Goal: Task Accomplishment & Management: Use online tool/utility

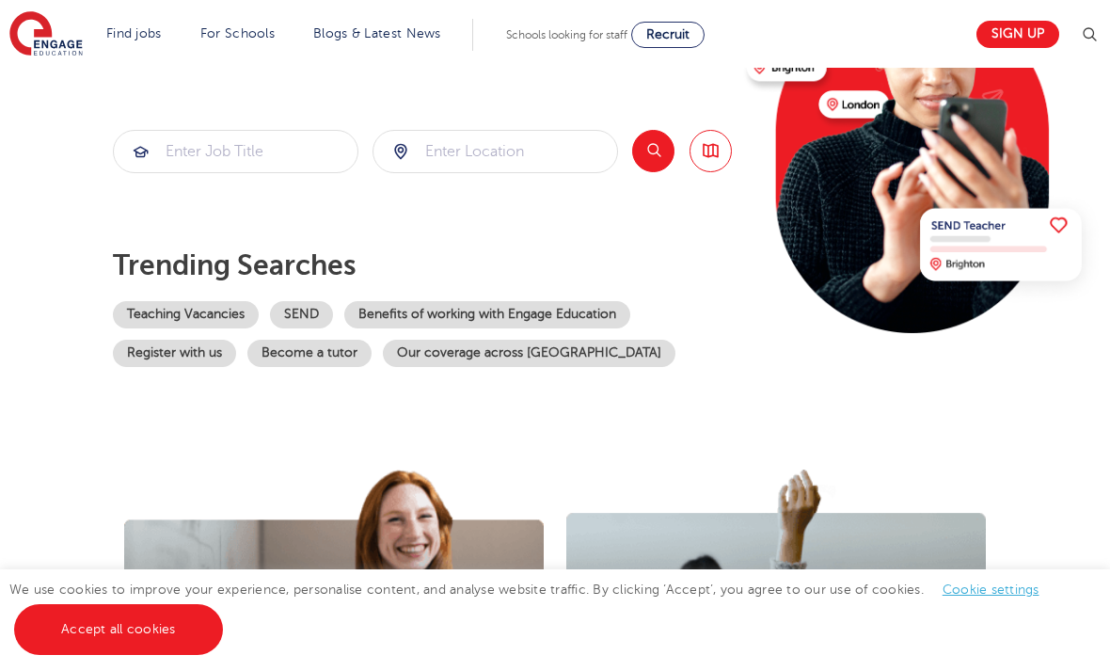
scroll to position [266, 0]
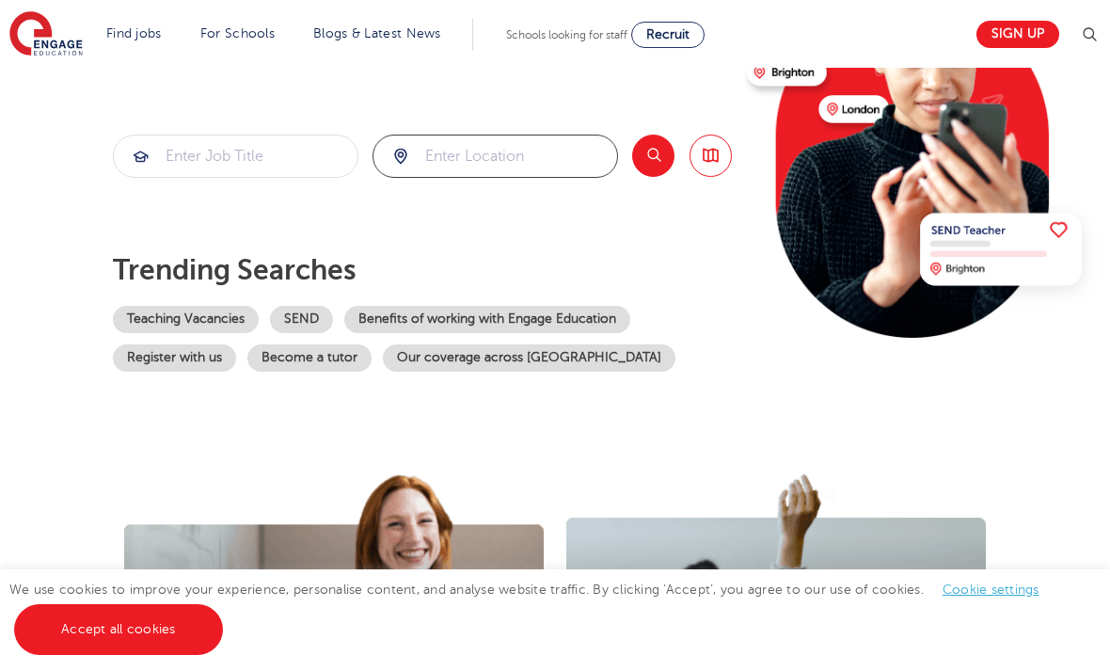
click at [429, 149] on input "search" at bounding box center [496, 155] width 244 height 41
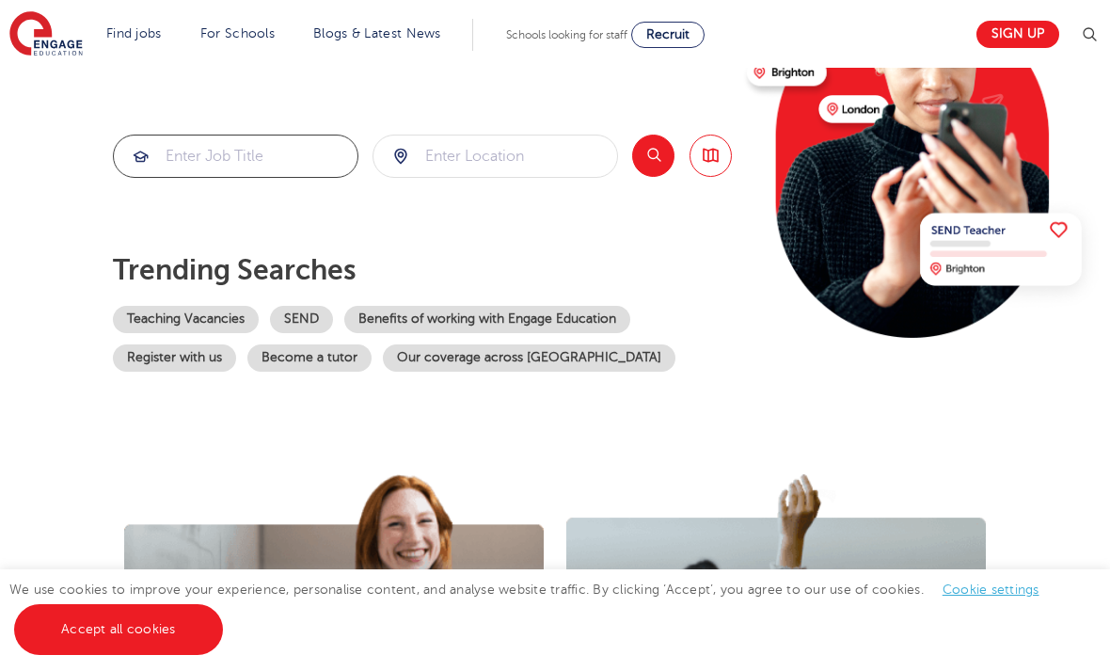
click at [283, 156] on input "search" at bounding box center [236, 155] width 244 height 41
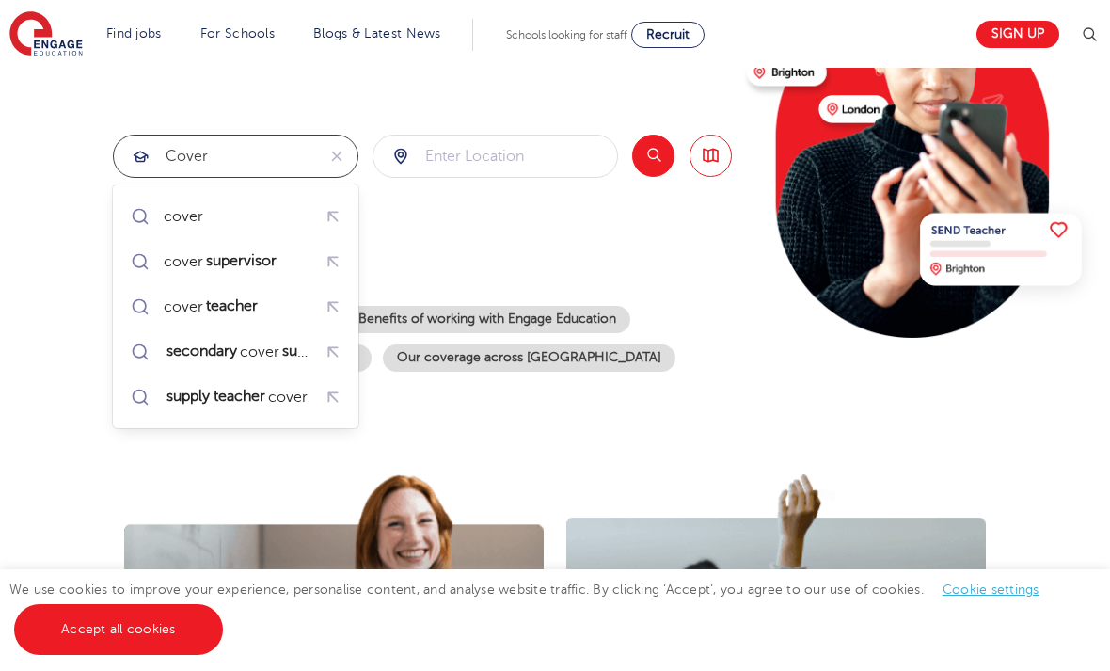
type input "cover"
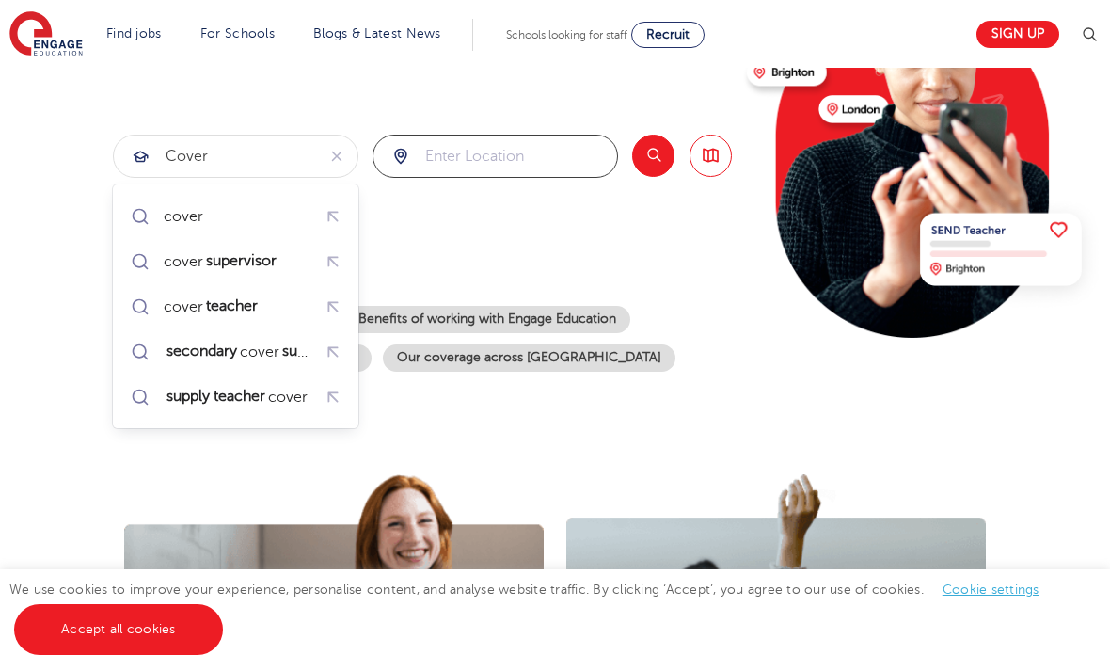
click at [428, 153] on input "search" at bounding box center [496, 155] width 244 height 41
type input "west london"
click button "Submit" at bounding box center [0, 0] width 0 height 0
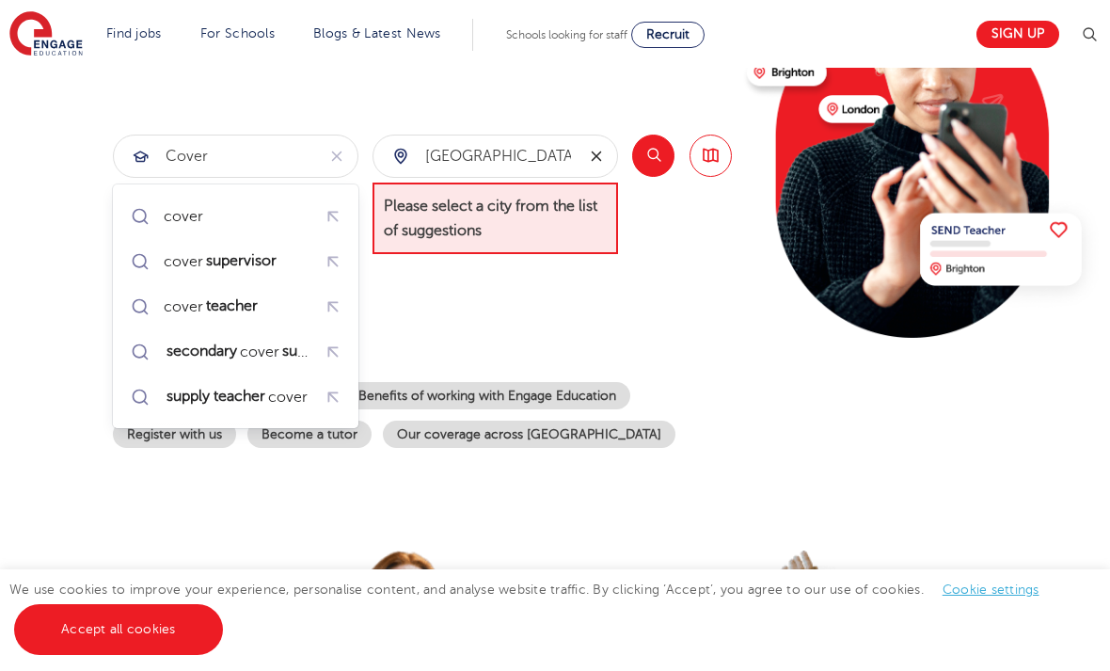
click at [600, 155] on icon "reset" at bounding box center [596, 156] width 19 height 17
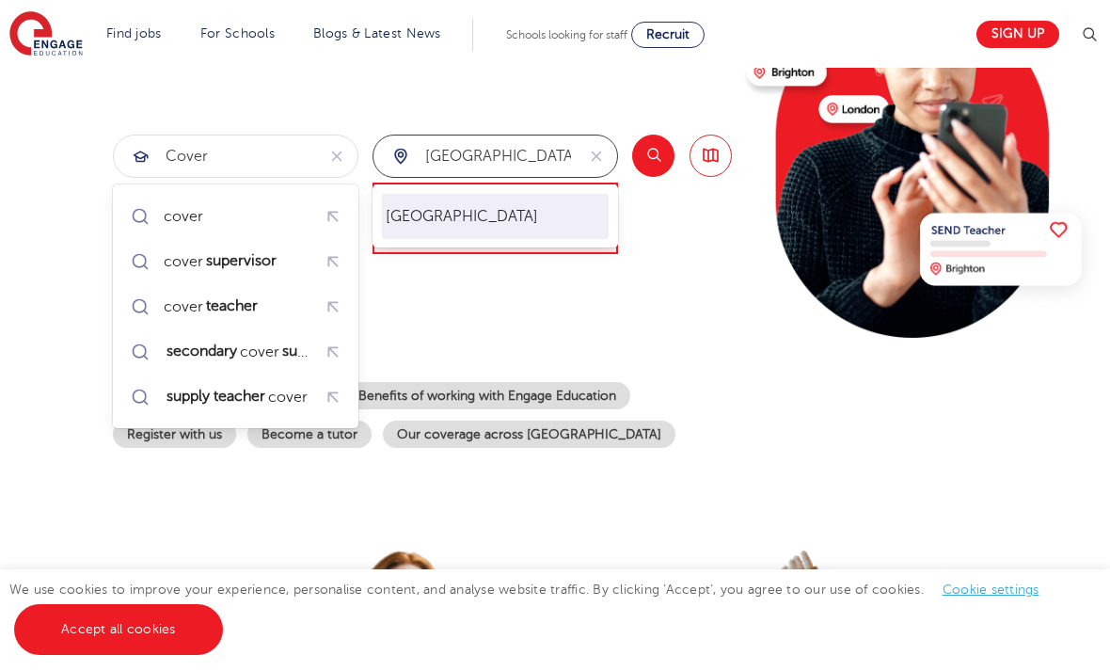
click at [507, 216] on li "London" at bounding box center [496, 216] width 228 height 45
type input "London"
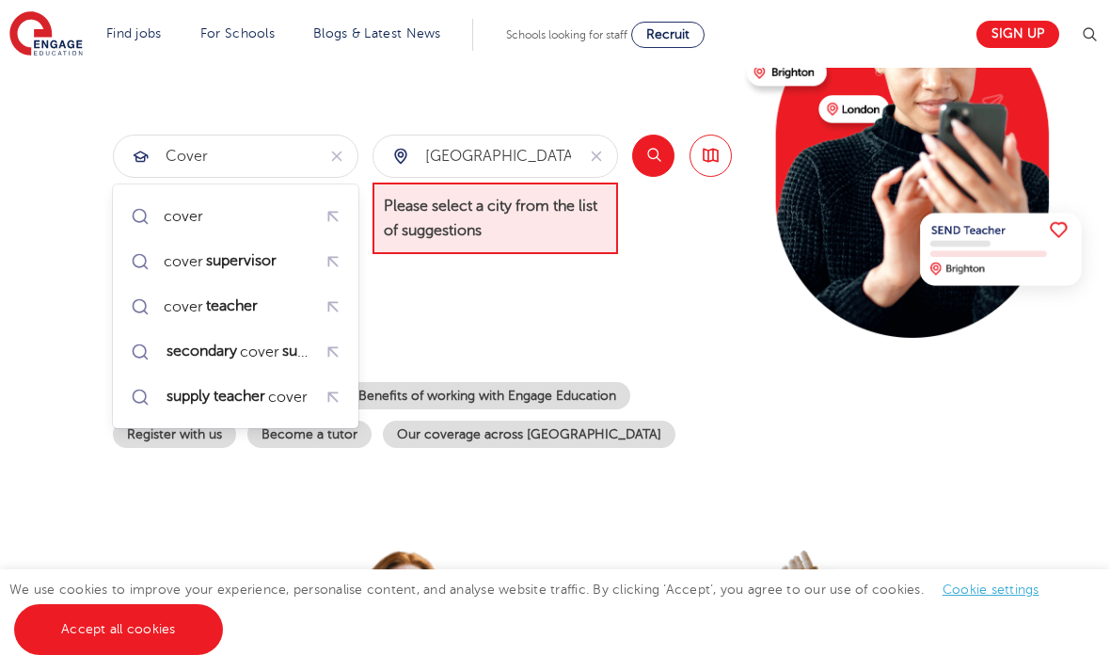
click at [650, 159] on button "Search" at bounding box center [653, 156] width 42 height 42
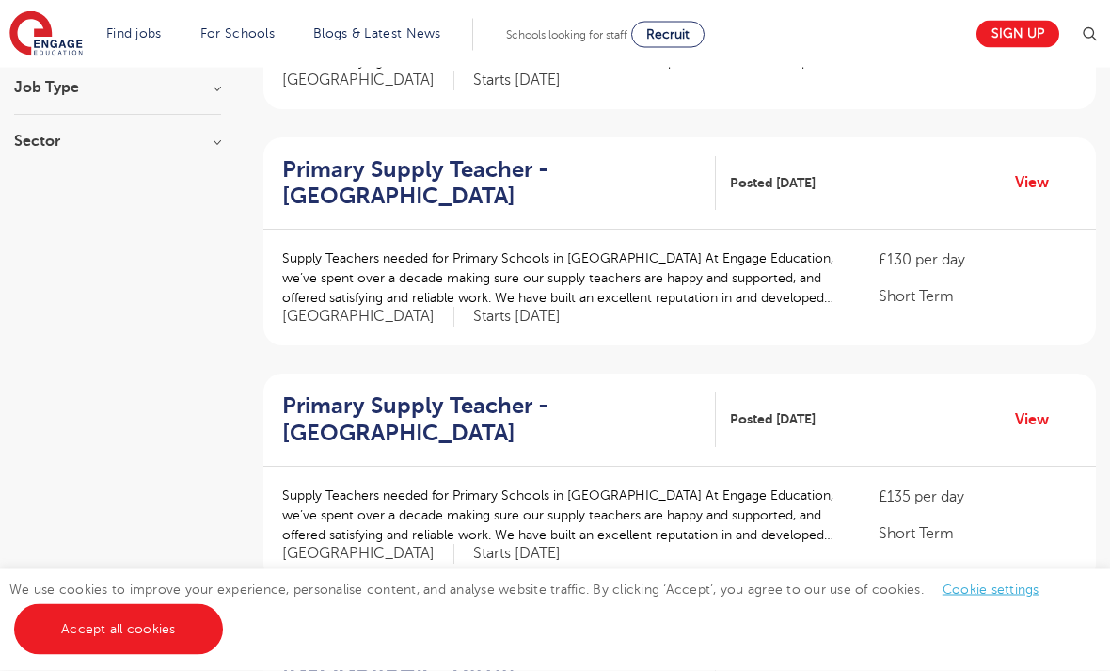
scroll to position [414, 0]
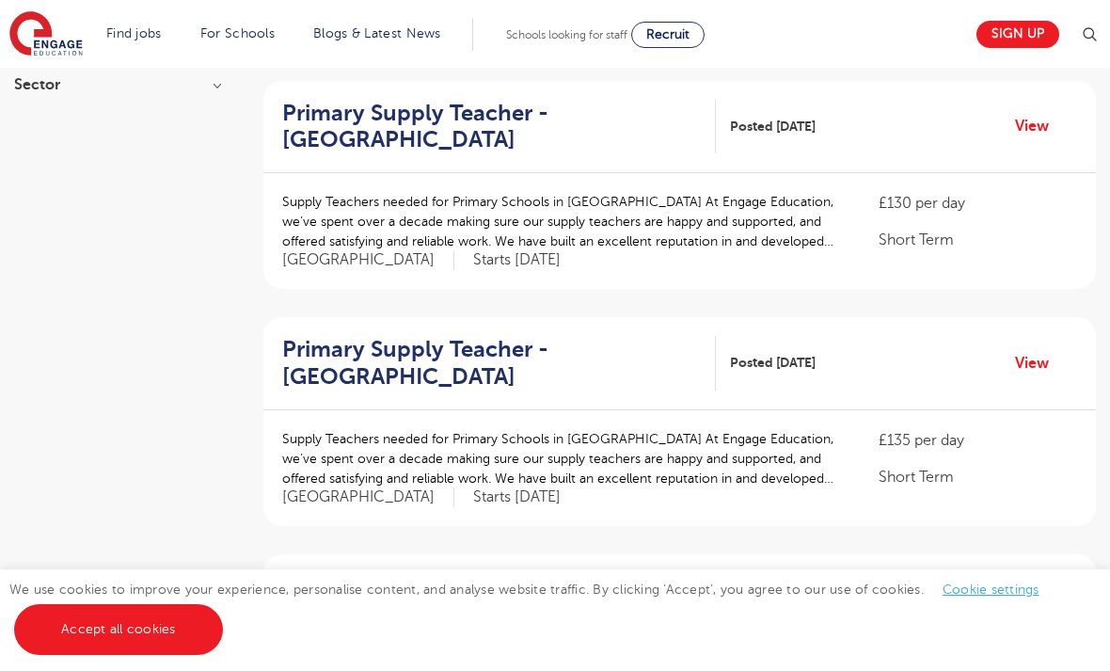
click at [406, 343] on h2 "Primary Supply Teacher - Harrow" at bounding box center [491, 363] width 419 height 55
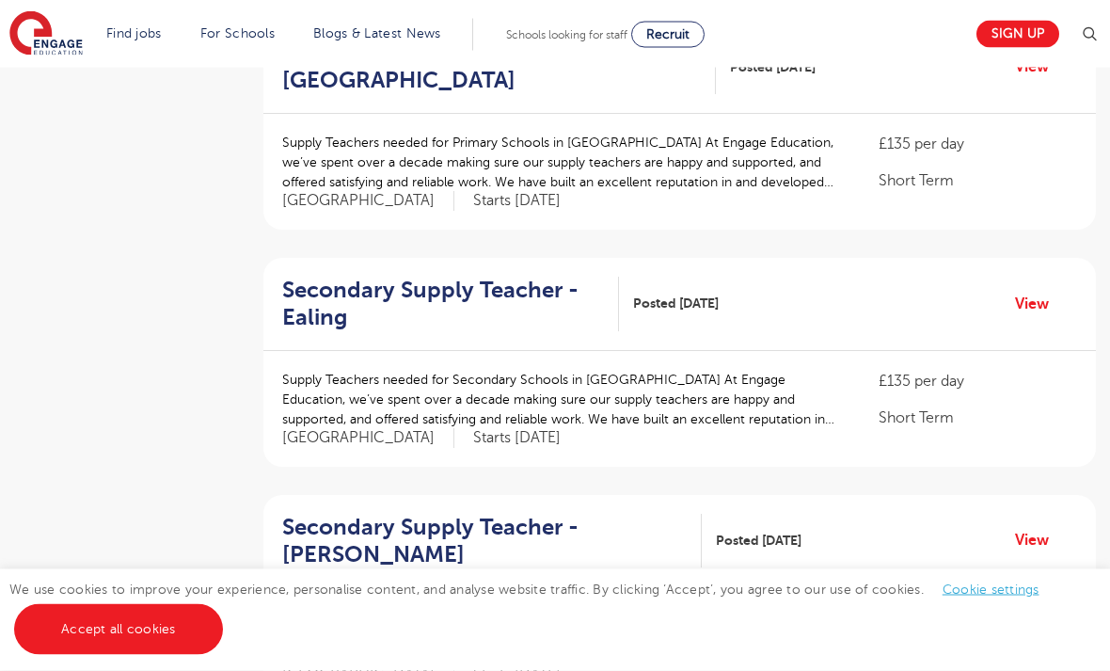
scroll to position [1716, 0]
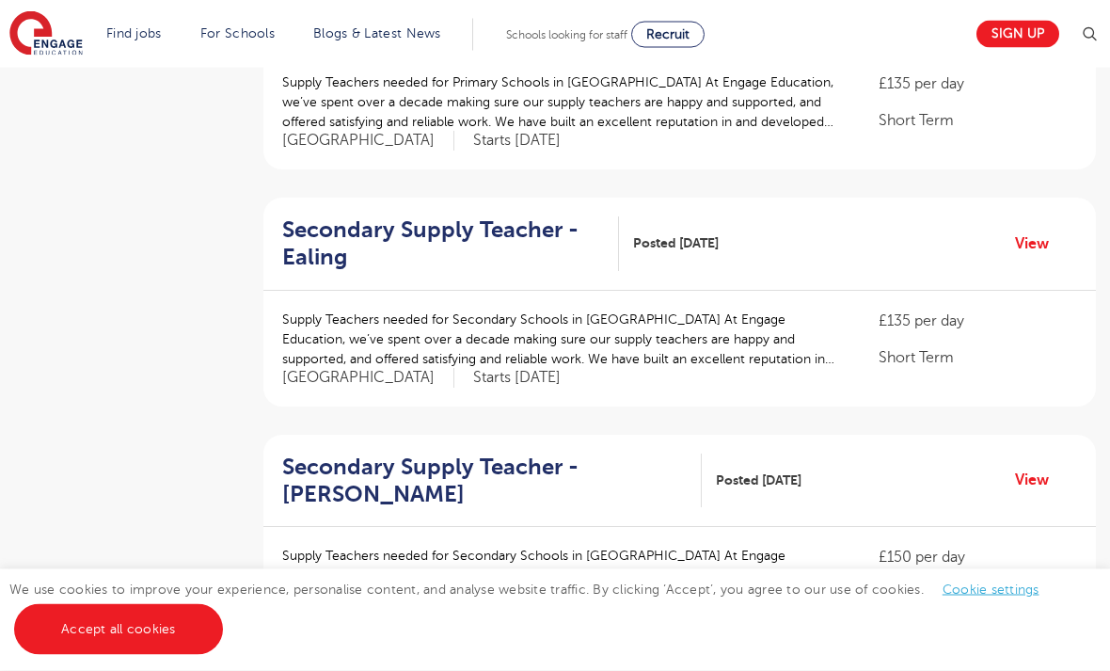
click at [335, 247] on h2 "Secondary Supply Teacher - Ealing" at bounding box center [443, 244] width 322 height 55
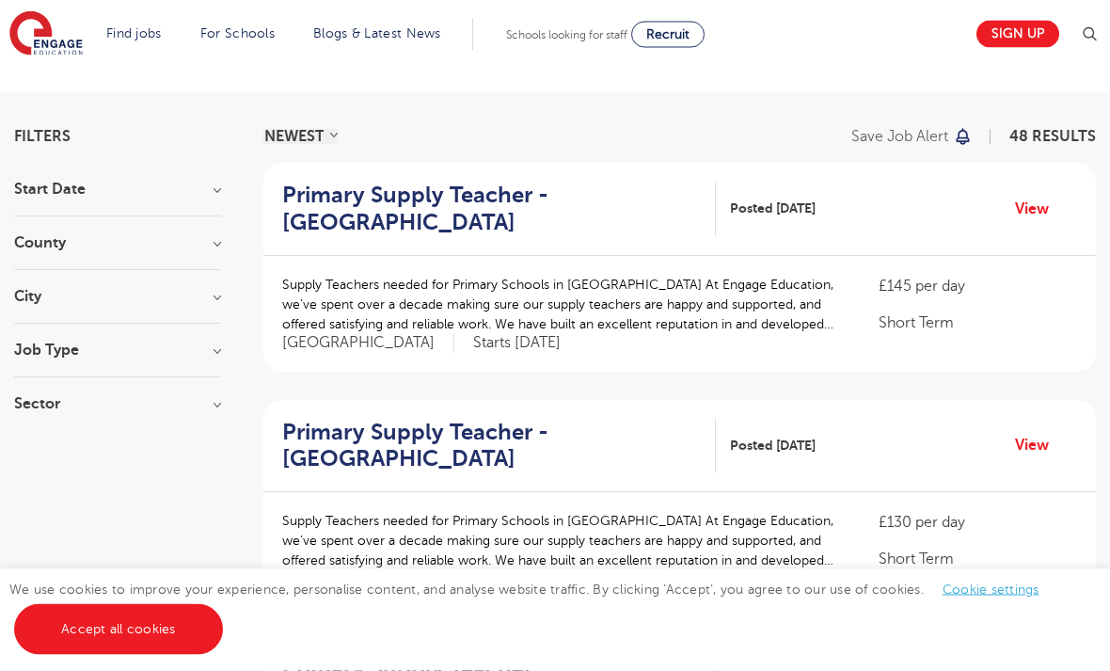
scroll to position [0, 0]
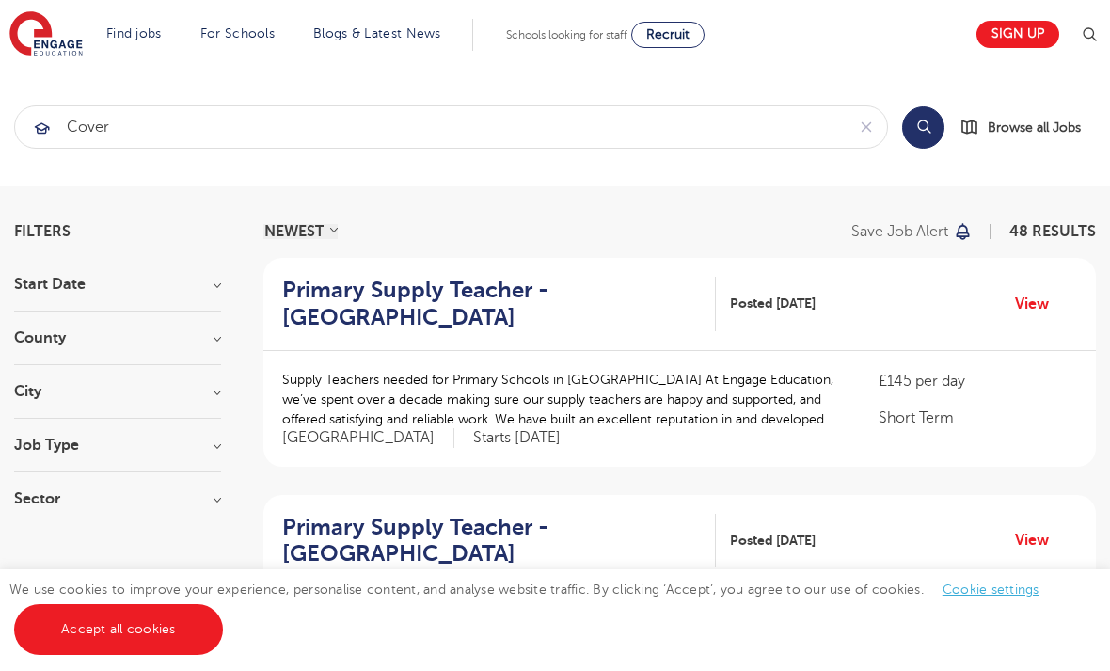
click at [219, 341] on h3 "County" at bounding box center [117, 337] width 207 height 15
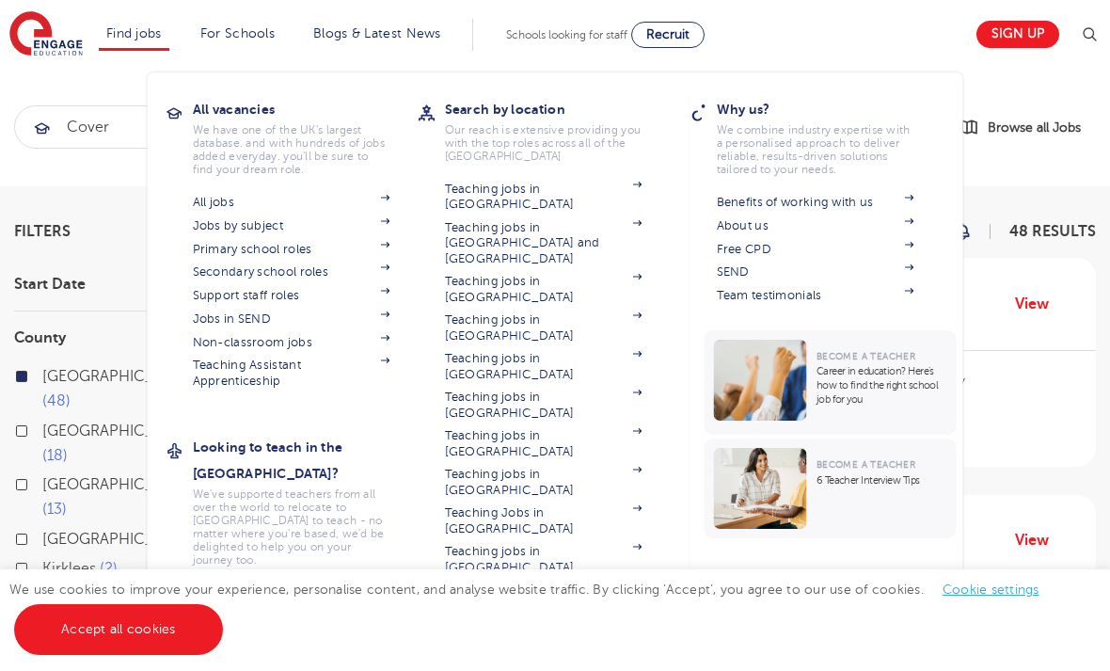
click at [125, 37] on link "Find jobs" at bounding box center [134, 33] width 56 height 14
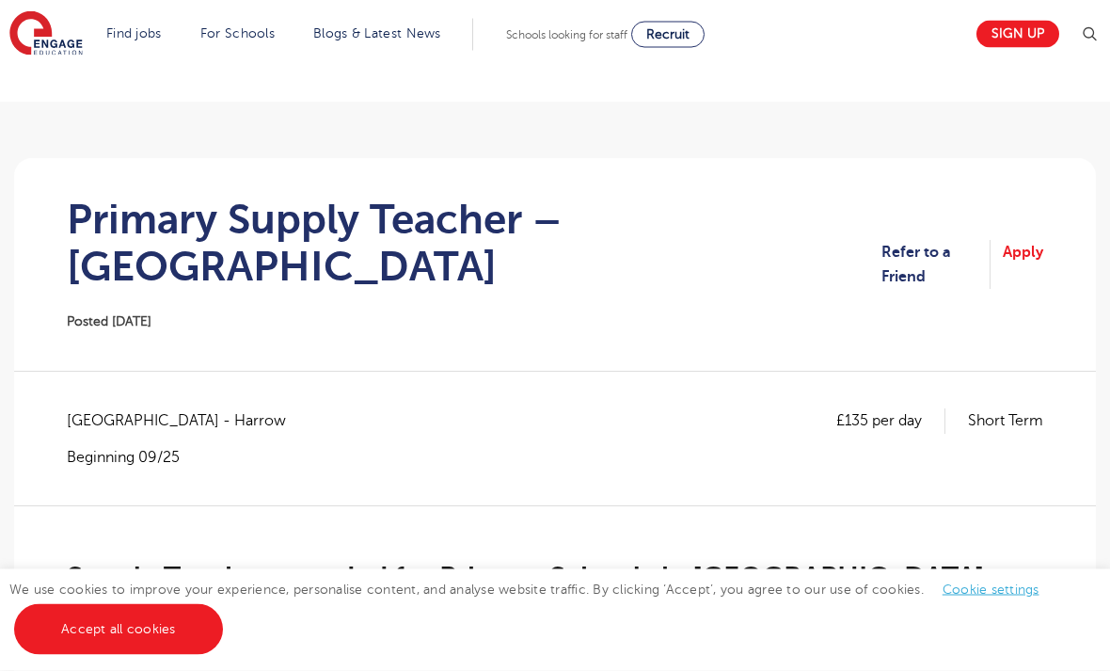
scroll to position [85, 0]
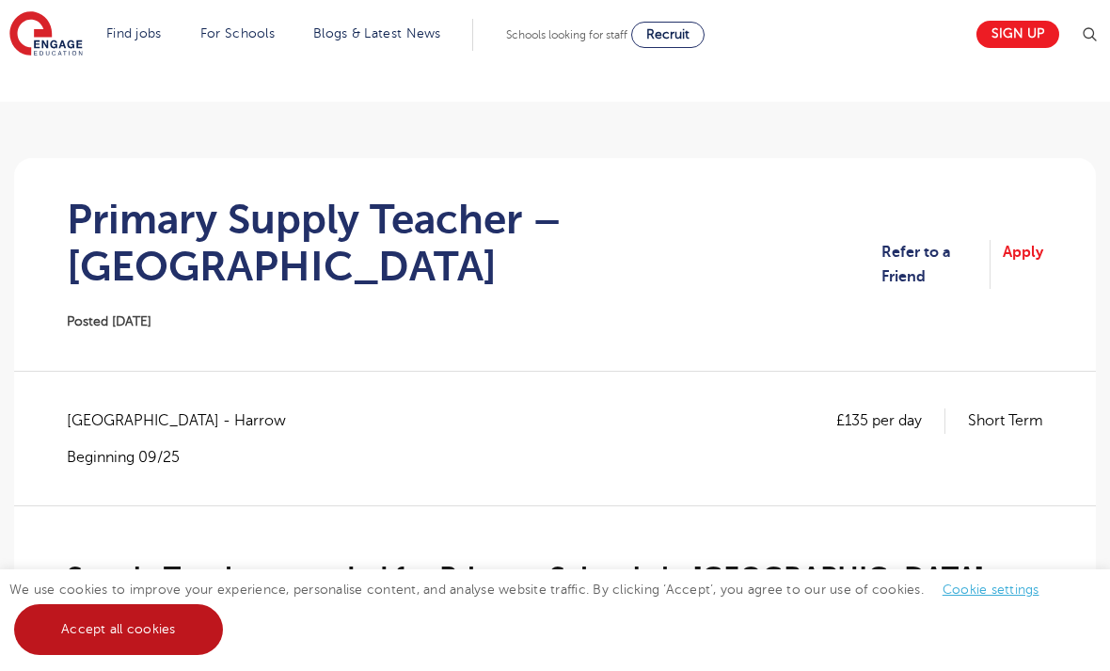
click at [153, 655] on link "Accept all cookies" at bounding box center [118, 629] width 209 height 51
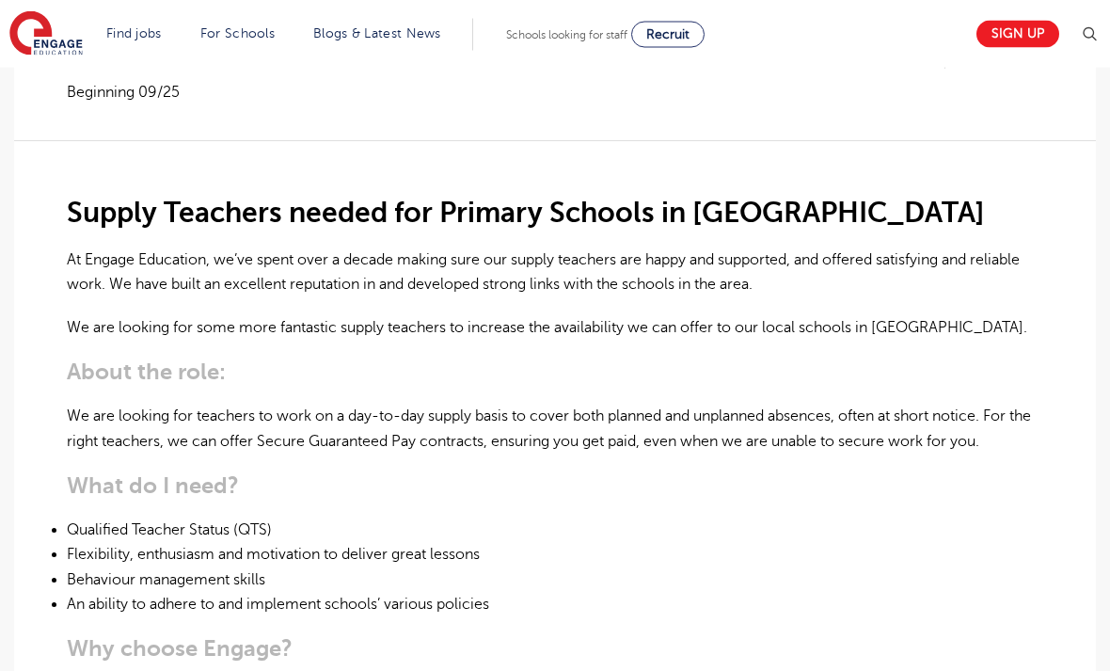
scroll to position [451, 0]
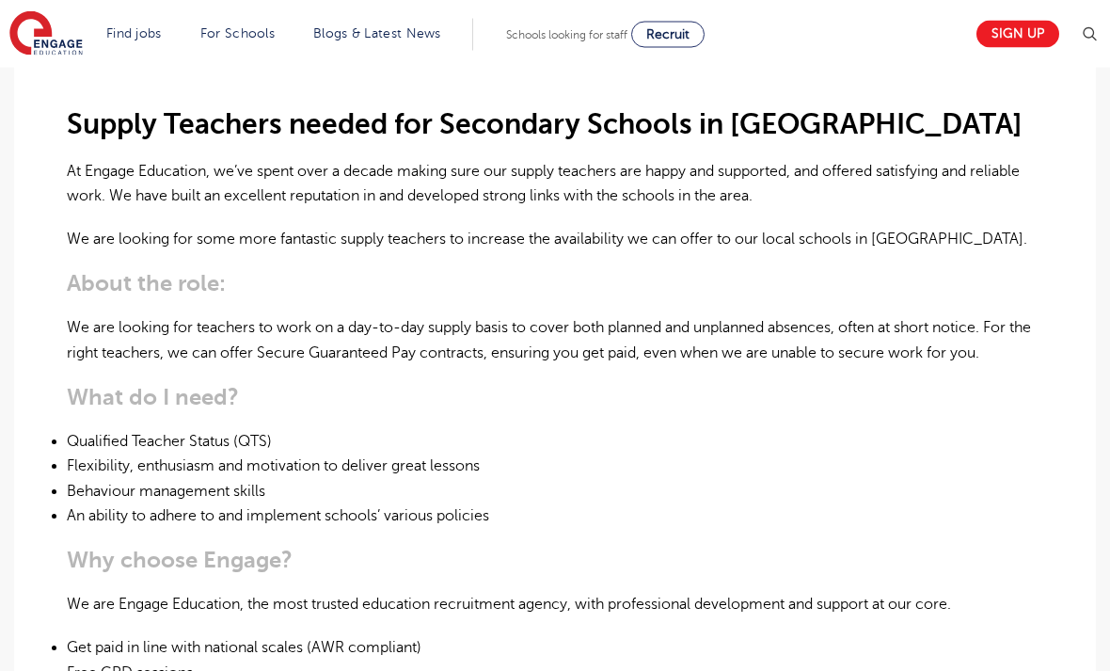
scroll to position [501, 0]
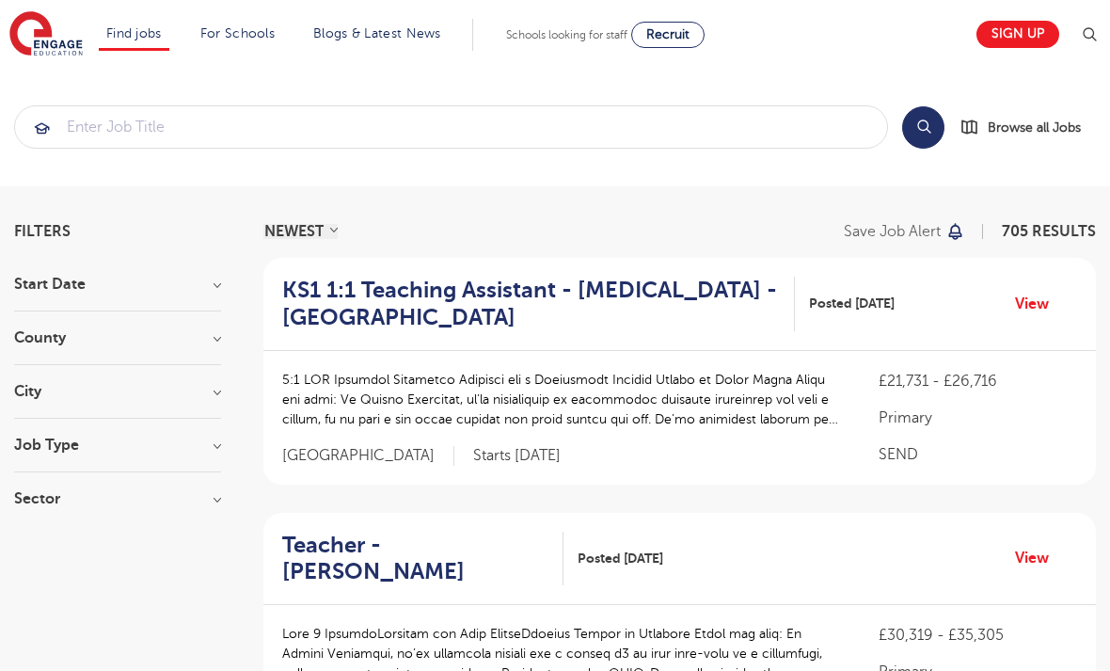
click at [219, 338] on h3 "County" at bounding box center [117, 337] width 207 height 15
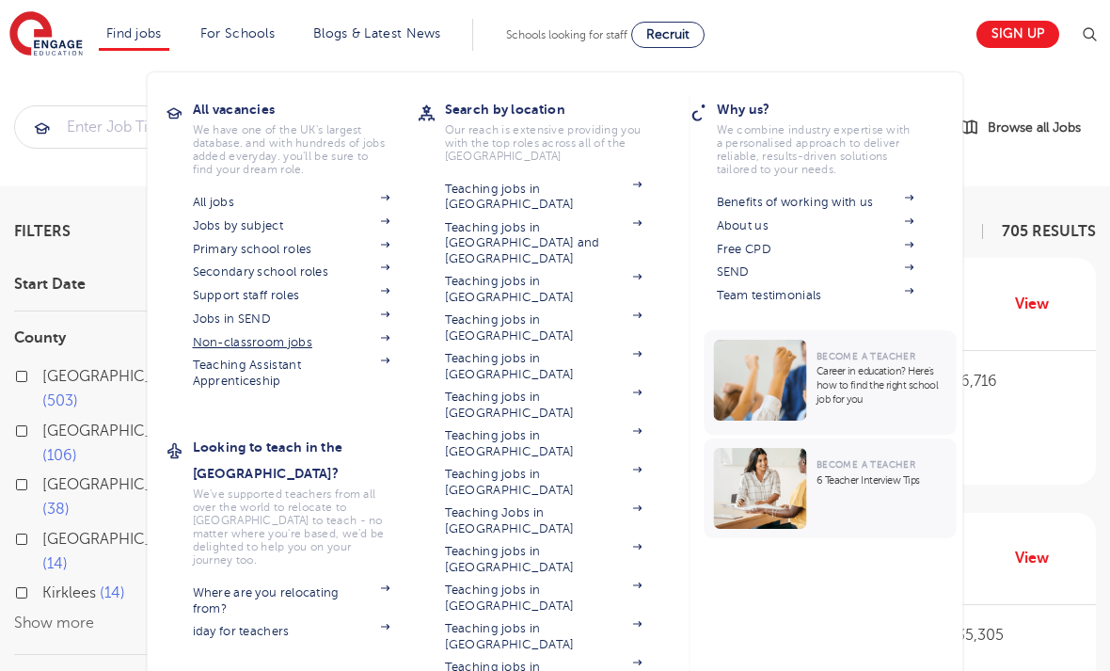
click at [246, 343] on link "Non-classroom jobs" at bounding box center [292, 342] width 198 height 15
click at [253, 321] on link "Jobs in SEND" at bounding box center [292, 318] width 198 height 15
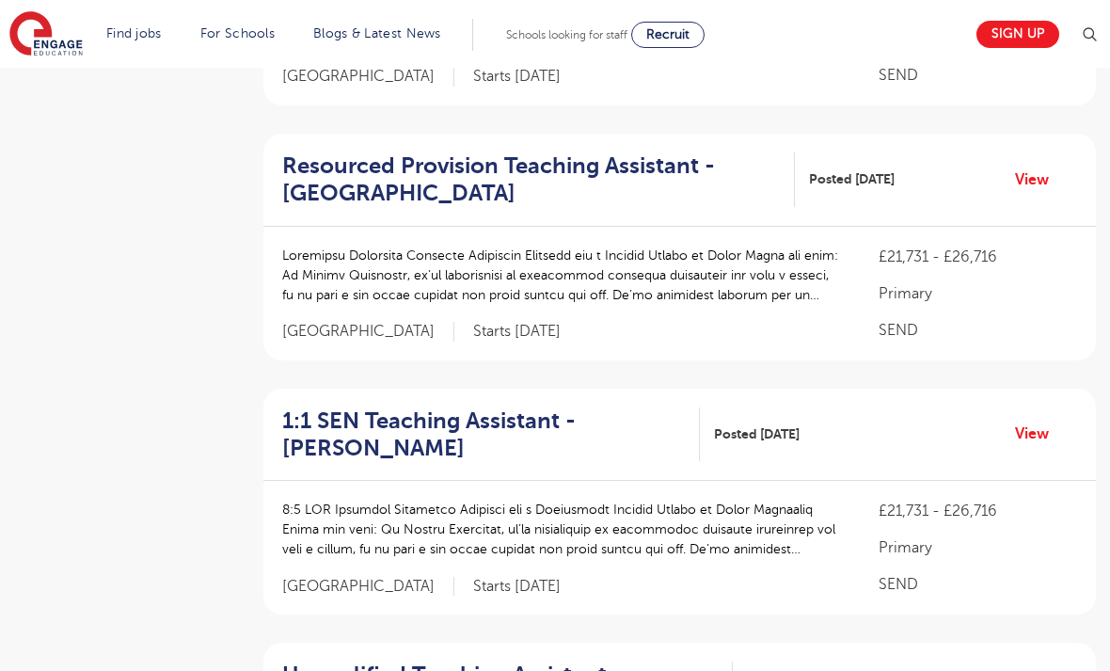
scroll to position [1283, 0]
